Goal: Find specific page/section: Find specific page/section

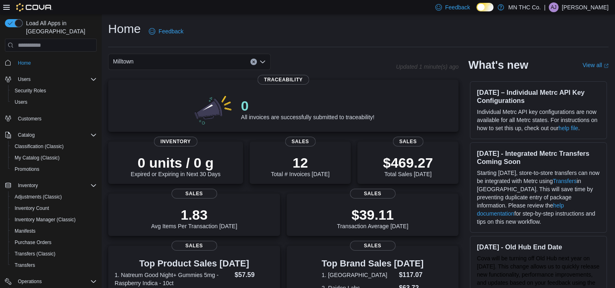
click at [264, 61] on icon "Open list of options" at bounding box center [262, 62] width 5 height 2
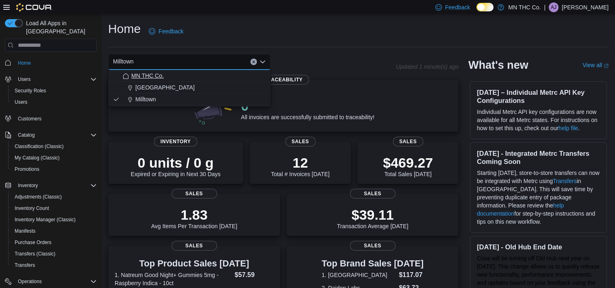
click at [156, 73] on span "MN THC Co." at bounding box center [147, 75] width 32 height 8
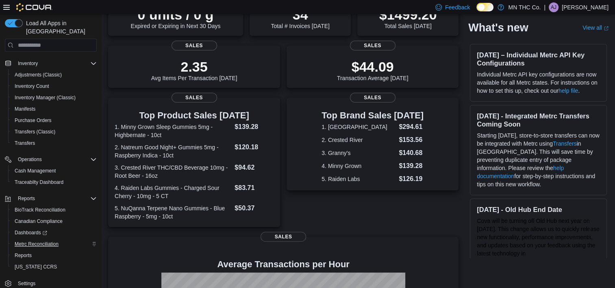
scroll to position [122, 0]
click at [32, 229] on span "Dashboards" at bounding box center [31, 232] width 32 height 6
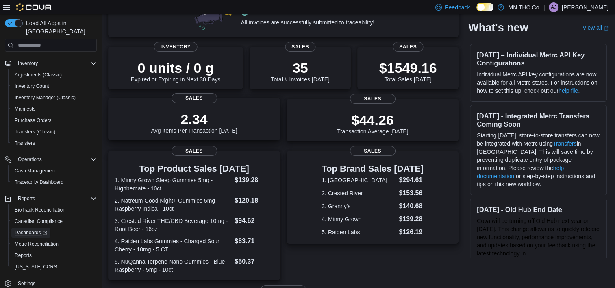
scroll to position [0, 0]
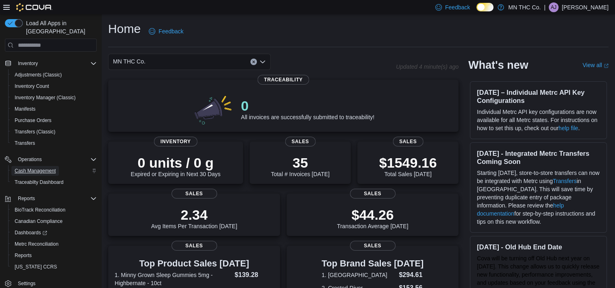
click at [32, 166] on span "Cash Management" at bounding box center [35, 171] width 41 height 10
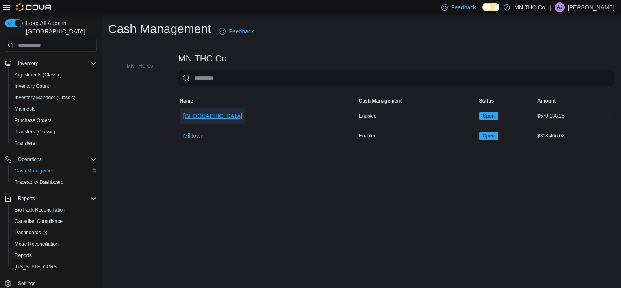
click at [192, 115] on span "[GEOGRAPHIC_DATA]" at bounding box center [212, 116] width 59 height 8
